Goal: Check status

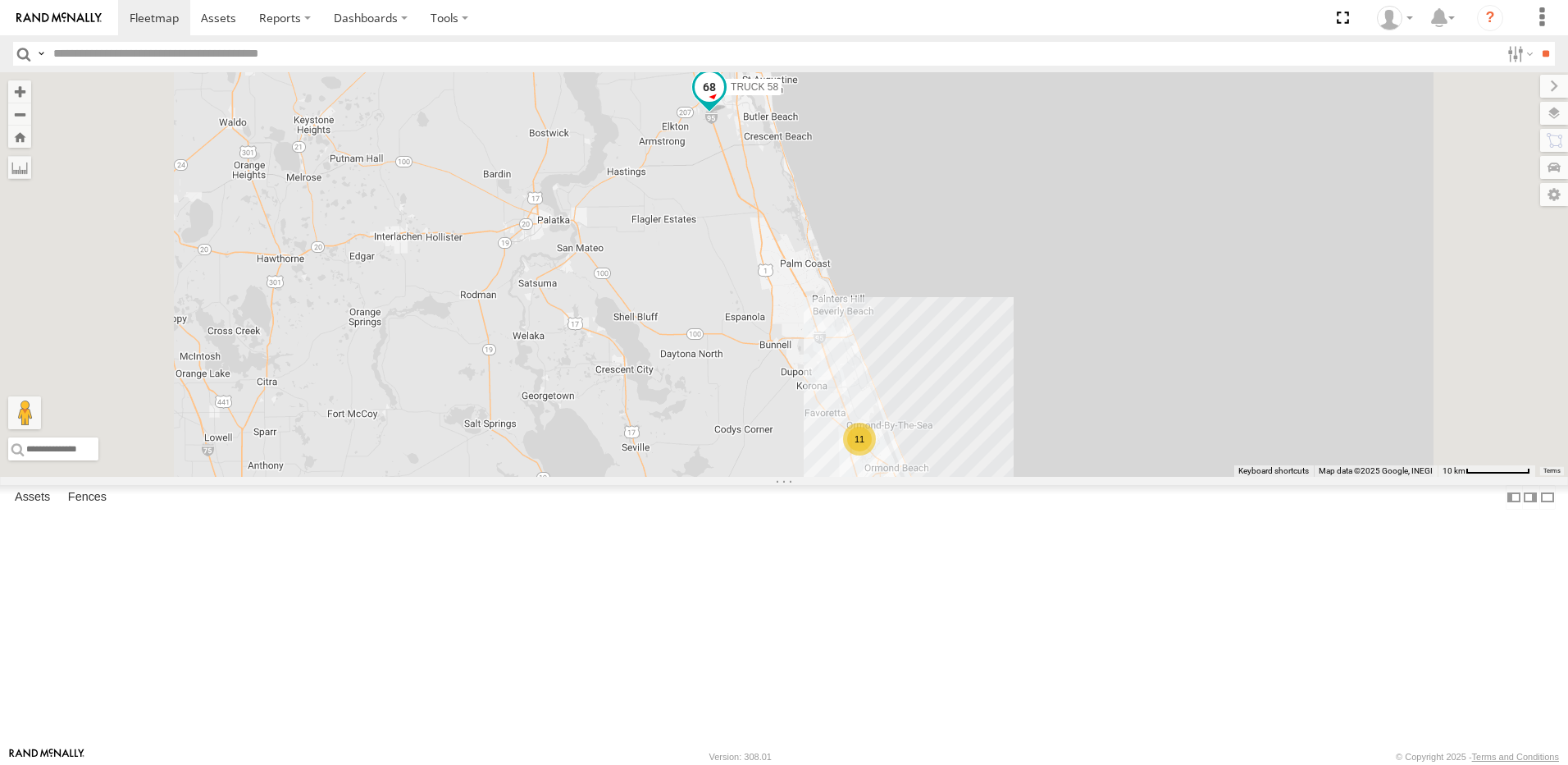
click at [725, 101] on span at bounding box center [709, 86] width 29 height 29
drag, startPoint x: 769, startPoint y: 269, endPoint x: 766, endPoint y: 261, distance: 8.5
click at [769, 268] on div "11 TRUCK 58 TRUCK 58 All Assets I-95 St Augustine 29.80296 , -81.3688 South 68 …" at bounding box center [784, 274] width 1568 height 405
click at [645, 206] on div "11 TRUCK 58 TRUCK 58 All Assets I-95 St Augustine 29.79433 , -81.36538 South 68…" at bounding box center [784, 274] width 1568 height 405
click at [1054, 152] on div "11 TRUCK 58 TRUCK 58 All Assets I-95 St Augustine 29.79433 , -81.36538 South 68…" at bounding box center [784, 274] width 1568 height 405
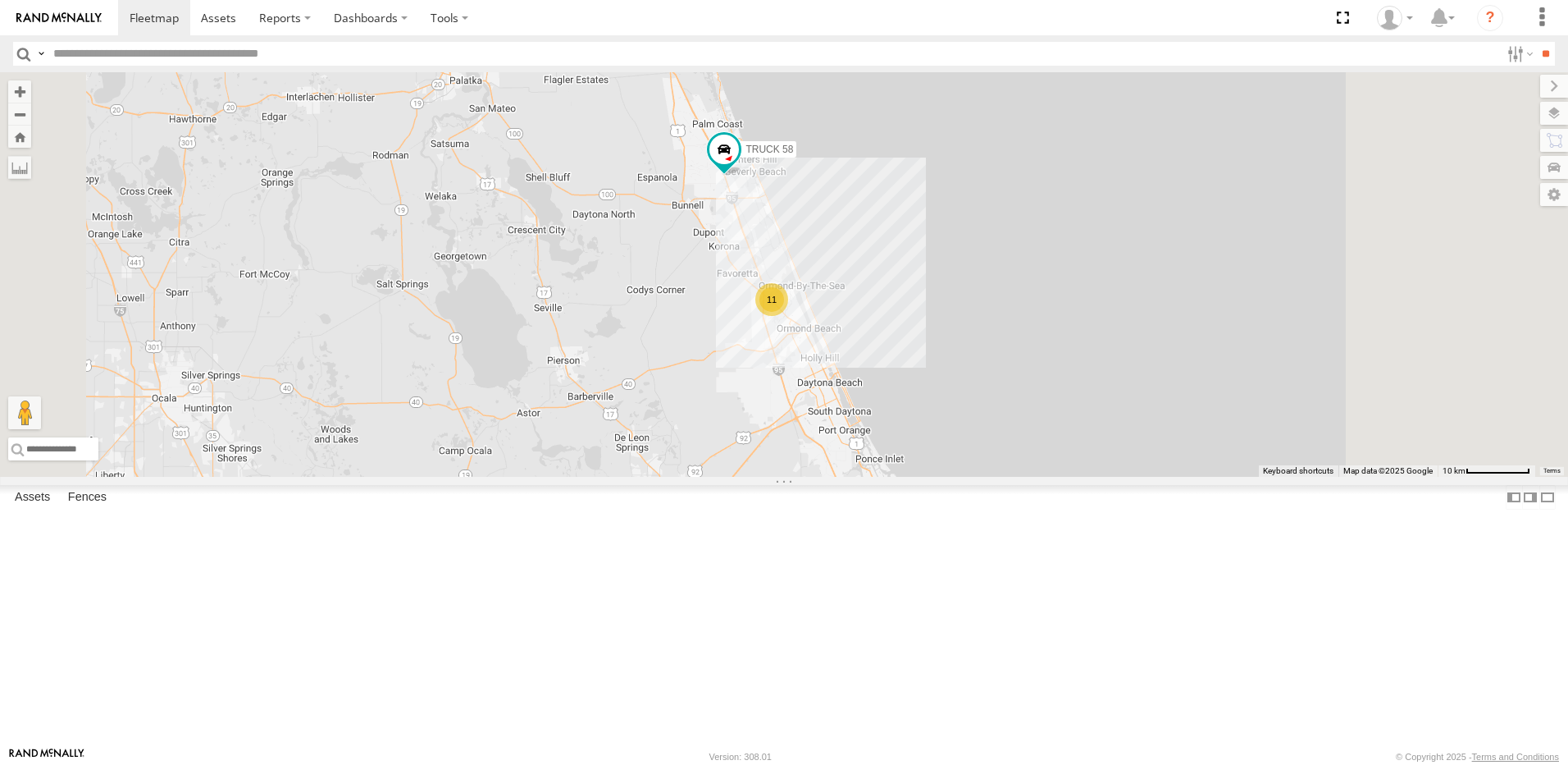
drag, startPoint x: 1087, startPoint y: 401, endPoint x: 1026, endPoint y: 347, distance: 81.5
click at [1026, 347] on div "TRUCK 58 11" at bounding box center [784, 274] width 1568 height 405
